Goal: Task Accomplishment & Management: Manage account settings

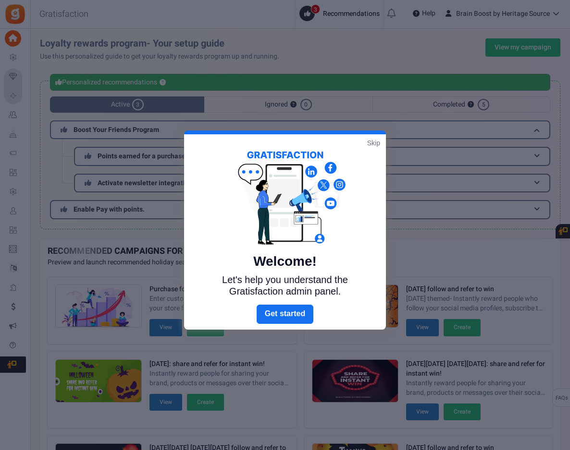
click at [371, 142] on link "Skip" at bounding box center [373, 143] width 13 height 10
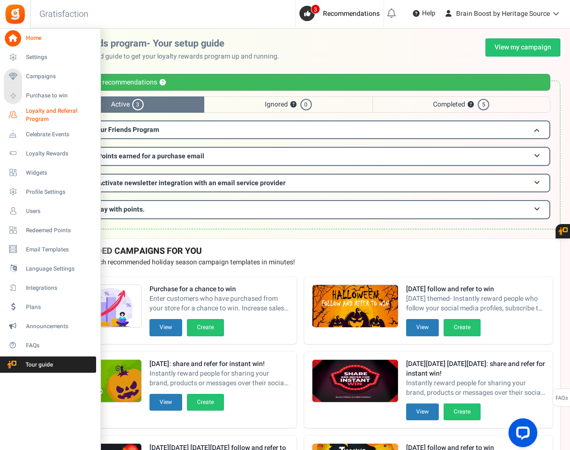
click at [39, 113] on span "Loyalty and Referral Program" at bounding box center [61, 115] width 70 height 16
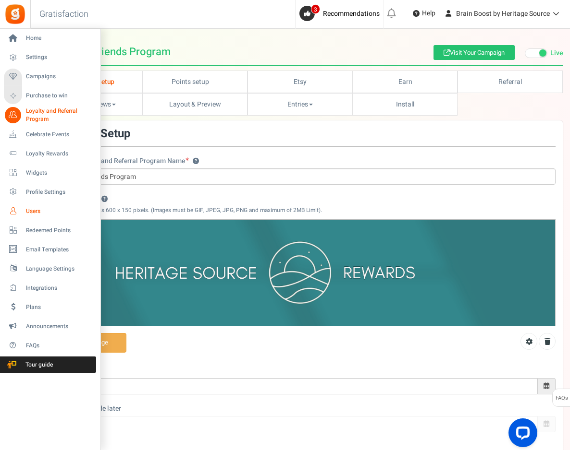
click at [30, 211] on span "Users" at bounding box center [59, 211] width 67 height 8
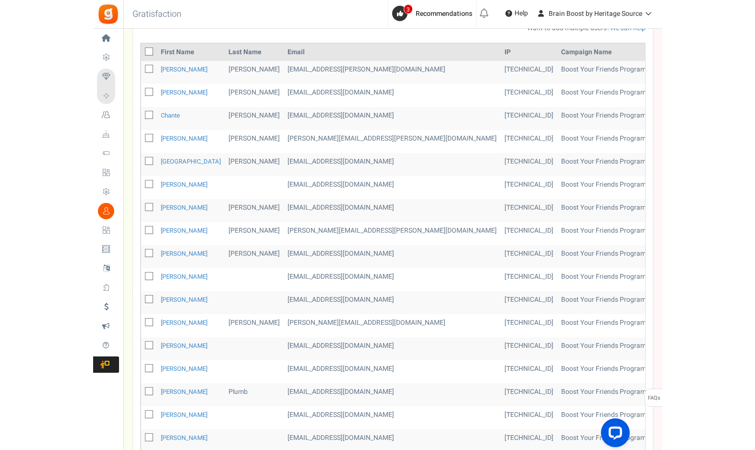
scroll to position [160, 0]
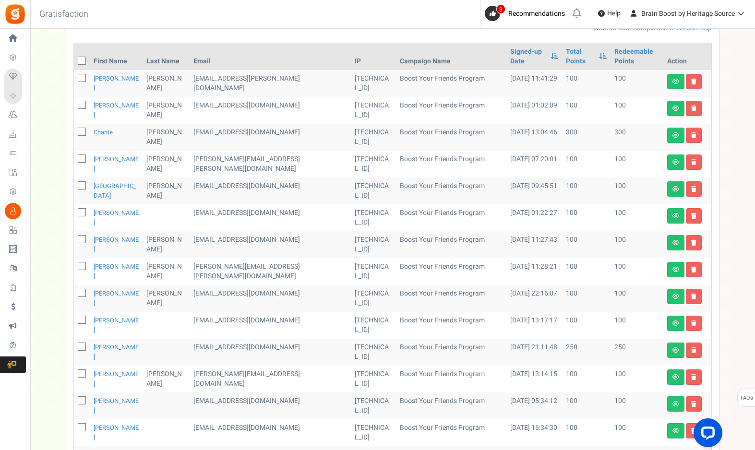
click at [88, 151] on td at bounding box center [82, 164] width 16 height 27
drag, startPoint x: 190, startPoint y: 138, endPoint x: 268, endPoint y: 143, distance: 78.0
click at [268, 151] on td "[PERSON_NAME][EMAIL_ADDRESS][PERSON_NAME][DOMAIN_NAME]" at bounding box center [271, 164] width 162 height 27
copy td "[PERSON_NAME][EMAIL_ADDRESS][PERSON_NAME][DOMAIN_NAME]"
drag, startPoint x: 195, startPoint y: 183, endPoint x: 226, endPoint y: 185, distance: 30.8
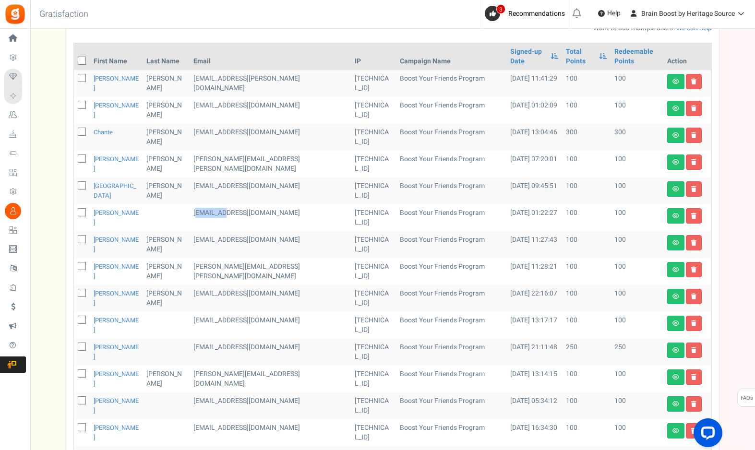
click at [226, 205] on td "[EMAIL_ADDRESS][DOMAIN_NAME]" at bounding box center [271, 218] width 162 height 27
copy td "haunacon"
click at [207, 231] on td "[EMAIL_ADDRESS][DOMAIN_NAME]" at bounding box center [271, 244] width 162 height 27
copy td "hbranham74"
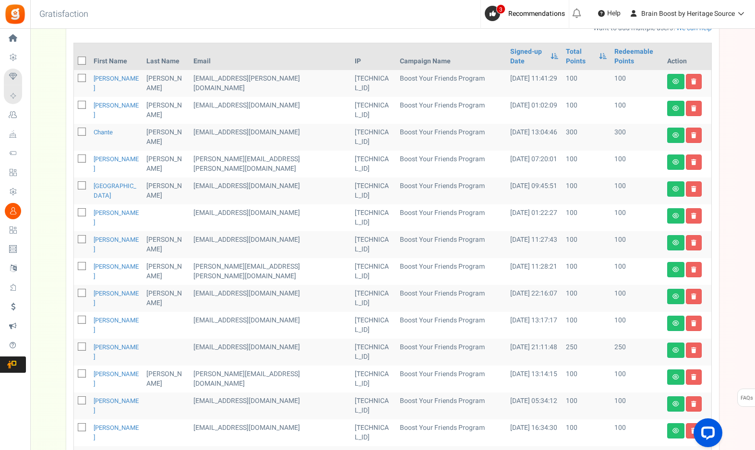
click at [204, 258] on td "[PERSON_NAME][EMAIL_ADDRESS][PERSON_NAME][DOMAIN_NAME]" at bounding box center [271, 271] width 162 height 27
copy td "[PERSON_NAME]"
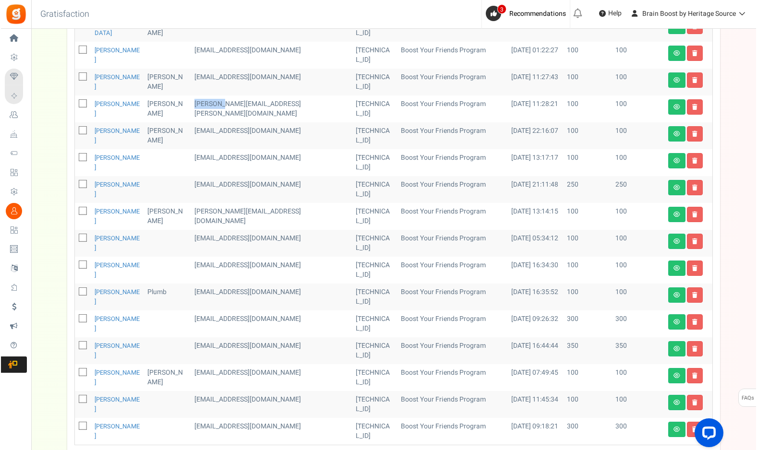
scroll to position [0, 0]
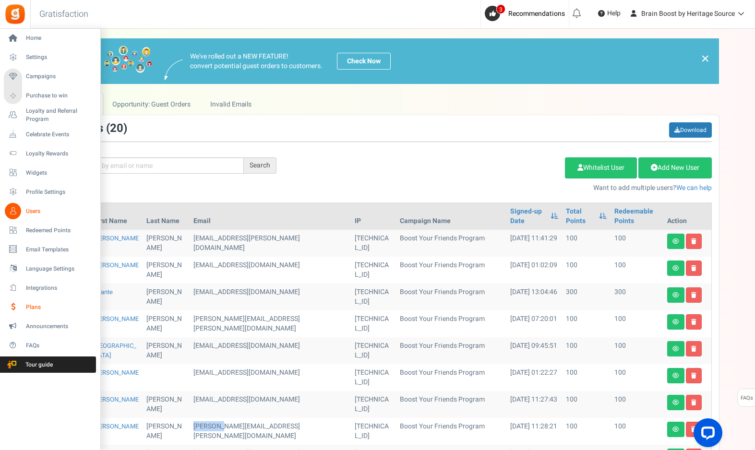
click at [34, 309] on span "Plans" at bounding box center [59, 308] width 67 height 8
